Goal: Find specific page/section: Locate a particular part of the current website

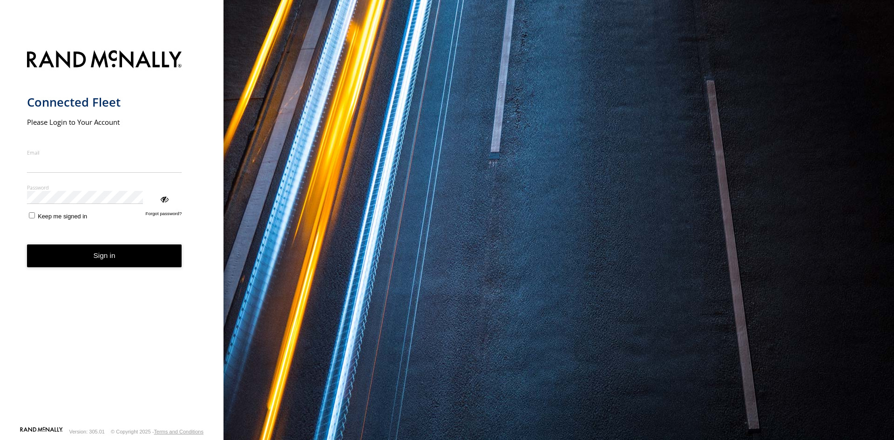
type input "**********"
click at [82, 217] on form "**********" at bounding box center [112, 235] width 170 height 381
drag, startPoint x: 92, startPoint y: 207, endPoint x: 203, endPoint y: 235, distance: 115.4
click at [93, 244] on button "Sign in" at bounding box center [104, 255] width 155 height 23
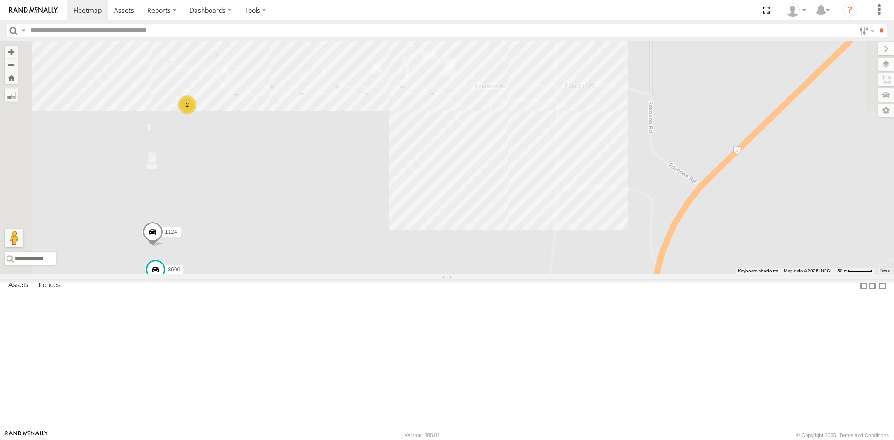
drag, startPoint x: 357, startPoint y: 284, endPoint x: 379, endPoint y: 272, distance: 25.0
click at [379, 272] on div "8025 1124 5810 CAMARA 8690 2841 2" at bounding box center [447, 157] width 894 height 233
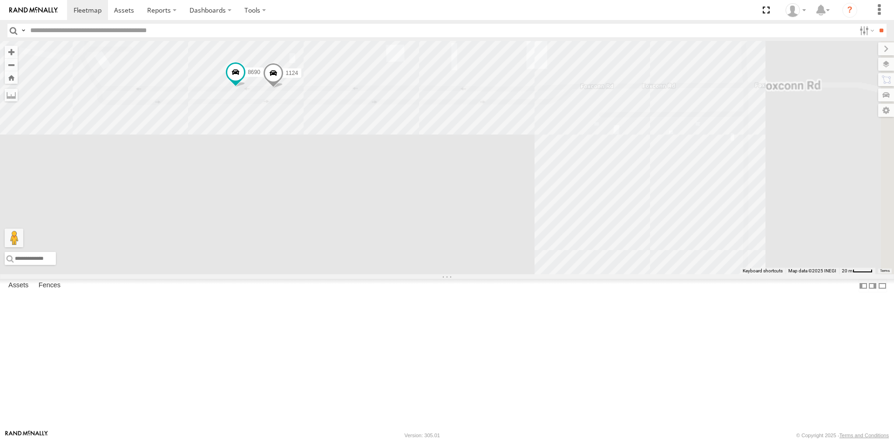
drag, startPoint x: 501, startPoint y: 156, endPoint x: 464, endPoint y: 181, distance: 44.9
click at [486, 216] on div "1124 8690 2841 8739" at bounding box center [447, 157] width 894 height 233
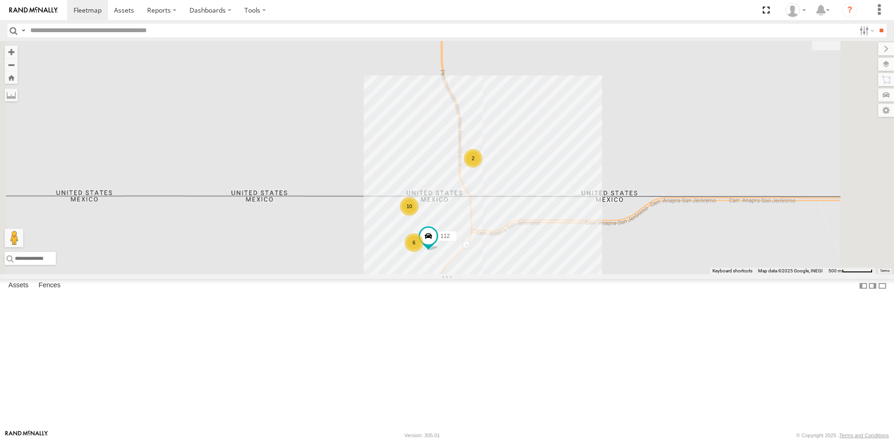
drag, startPoint x: 603, startPoint y: 286, endPoint x: 518, endPoint y: 356, distance: 109.4
click at [519, 274] on div "112 6 10 2" at bounding box center [447, 157] width 894 height 233
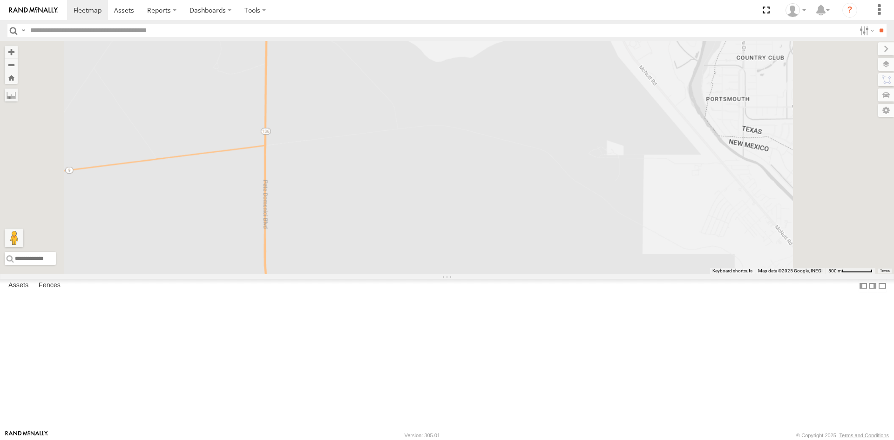
drag, startPoint x: 537, startPoint y: 208, endPoint x: 490, endPoint y: 361, distance: 160.6
click at [490, 274] on div "112 682 0054 2841" at bounding box center [447, 157] width 894 height 233
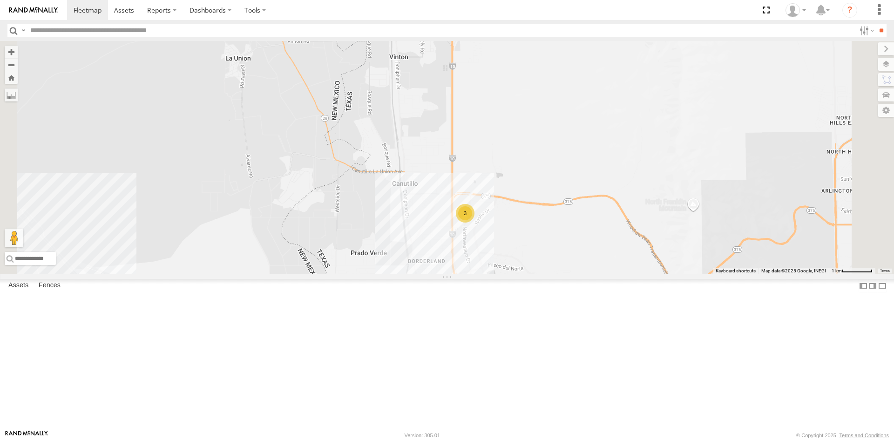
drag, startPoint x: 589, startPoint y: 334, endPoint x: 643, endPoint y: 279, distance: 77.0
click at [638, 274] on div "5 2 3" at bounding box center [447, 157] width 894 height 233
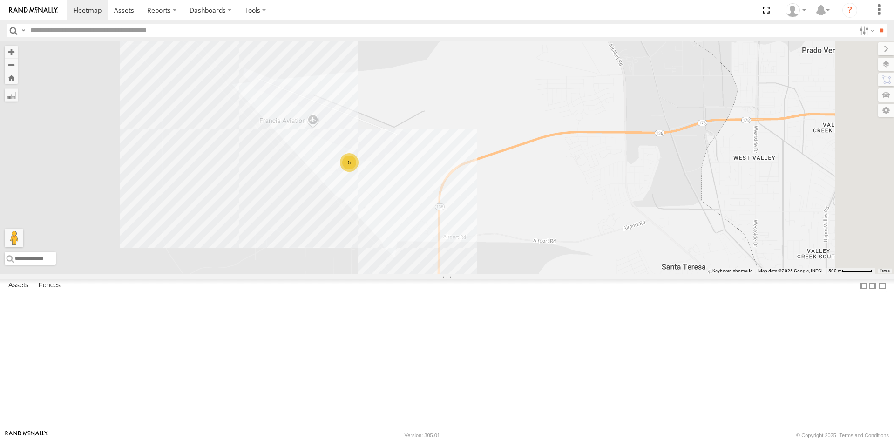
click at [522, 274] on div "0054 682 2841 5" at bounding box center [447, 157] width 894 height 233
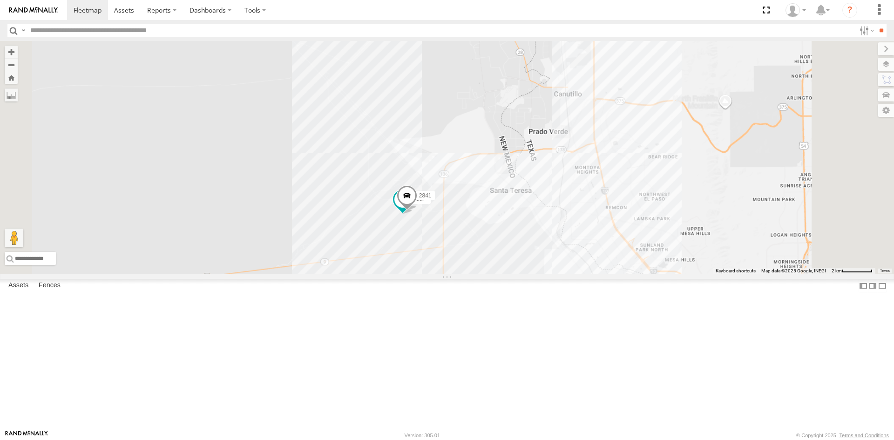
drag, startPoint x: 612, startPoint y: 295, endPoint x: 603, endPoint y: 274, distance: 23.5
click at [603, 274] on div "0054 112 682 2841" at bounding box center [447, 157] width 894 height 233
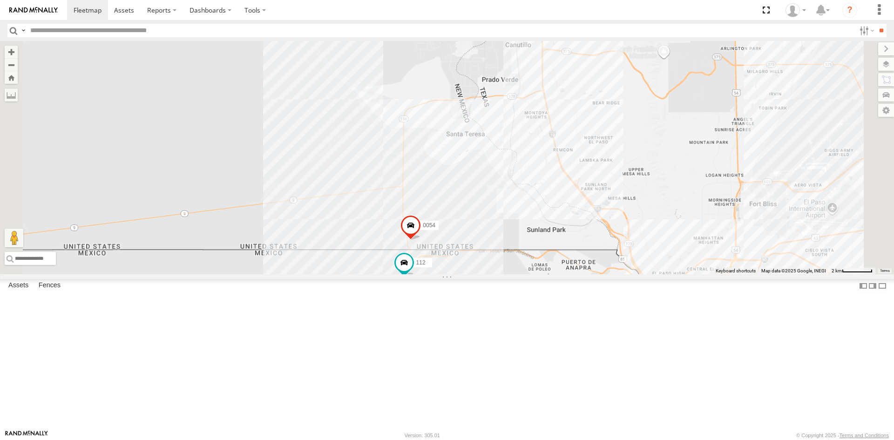
drag, startPoint x: 636, startPoint y: 226, endPoint x: 623, endPoint y: 216, distance: 15.9
click at [596, 267] on div "0054 112" at bounding box center [447, 157] width 894 height 233
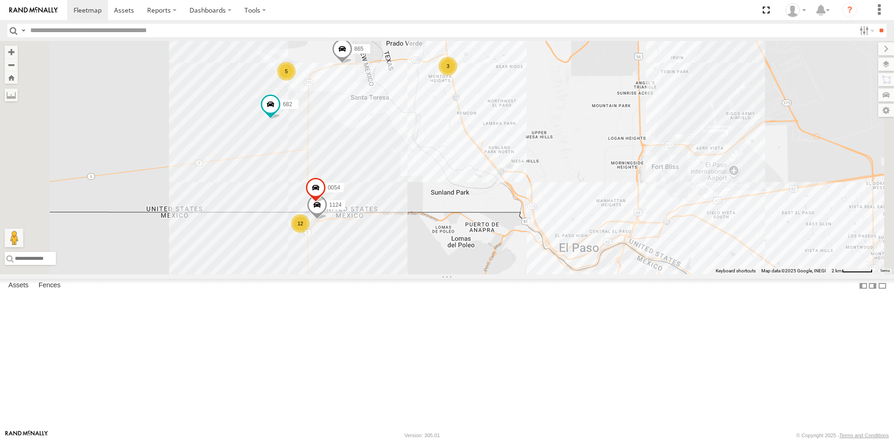
drag, startPoint x: 530, startPoint y: 346, endPoint x: 577, endPoint y: 236, distance: 118.9
click at [577, 236] on div "1124 682 0054 865 12 5 3 5" at bounding box center [447, 157] width 894 height 233
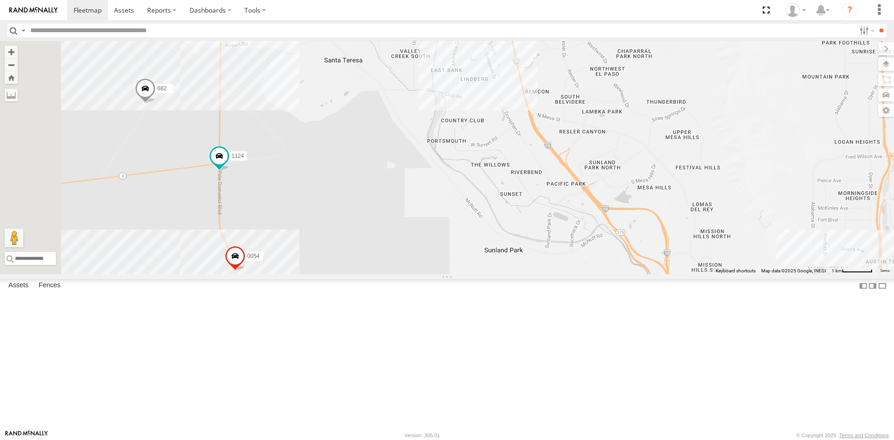
drag, startPoint x: 533, startPoint y: 188, endPoint x: 555, endPoint y: 196, distance: 22.8
click at [555, 196] on div "682 1124 4093 8689 8690 0054 12 5 5 9254" at bounding box center [447, 157] width 894 height 233
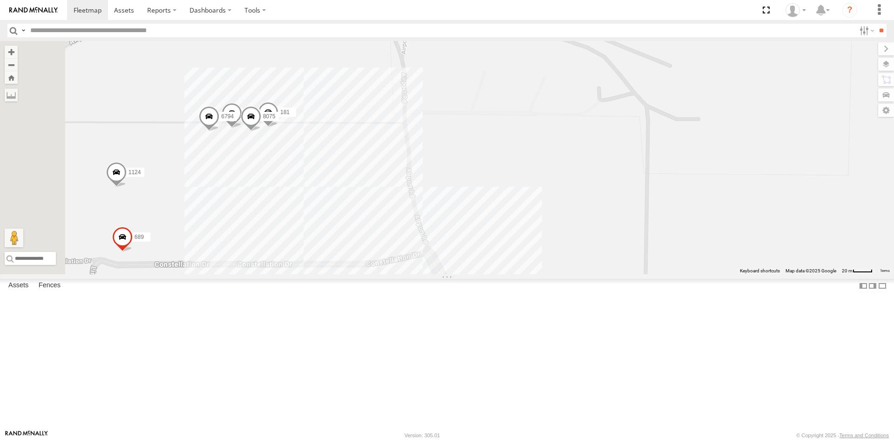
drag, startPoint x: 313, startPoint y: 220, endPoint x: 404, endPoint y: 216, distance: 90.8
click at [404, 216] on div "682 4093 8689 5538 0054 1124 689 181 091 8075 6794" at bounding box center [447, 157] width 894 height 233
